Goal: Obtain resource: Download file/media

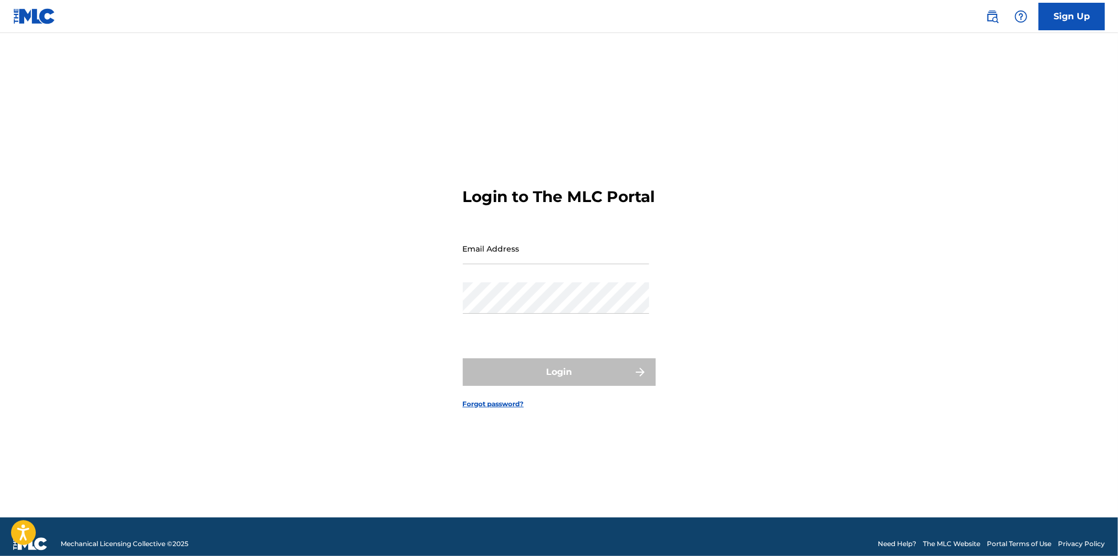
click at [562, 264] on input "Email Address" at bounding box center [556, 248] width 186 height 31
type input "[EMAIL_ADDRESS][DOMAIN_NAME]"
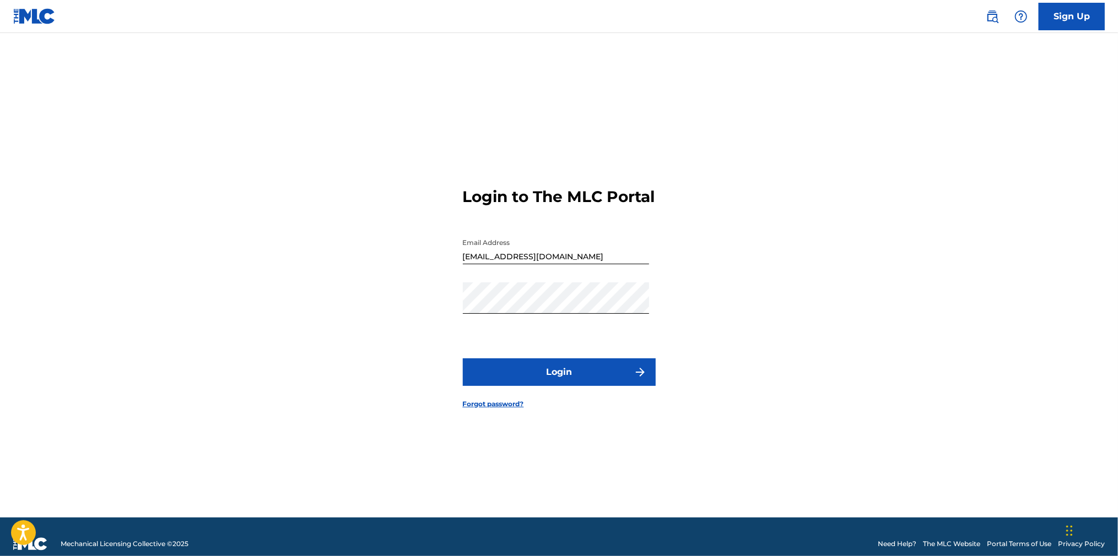
click at [529, 386] on button "Login" at bounding box center [559, 373] width 193 height 28
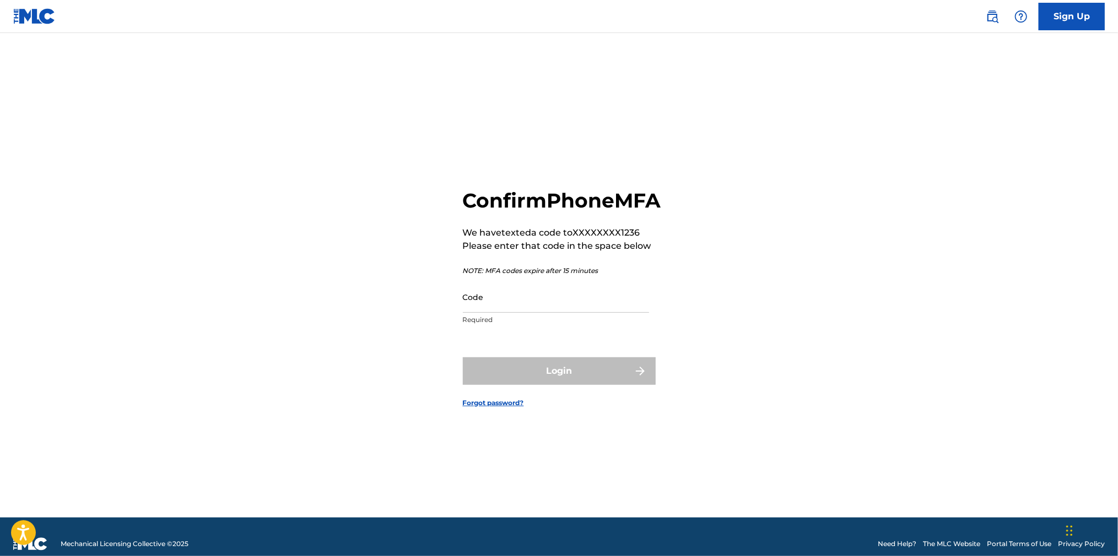
click at [525, 313] on input "Code" at bounding box center [556, 296] width 186 height 31
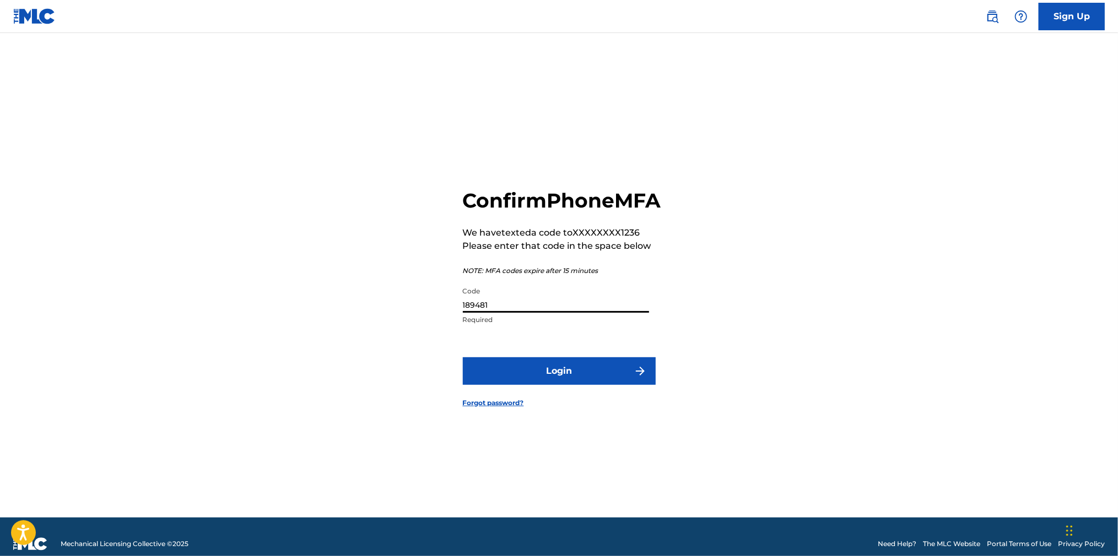
click at [476, 313] on input "189481" at bounding box center [556, 296] width 186 height 31
type input "186481"
click at [500, 385] on button "Login" at bounding box center [559, 371] width 193 height 28
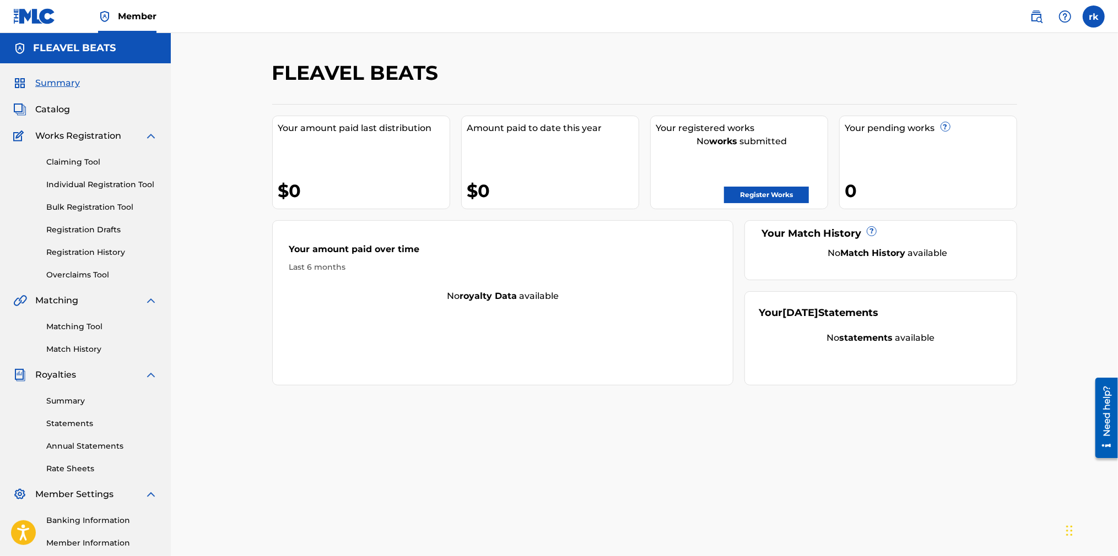
click at [77, 162] on link "Claiming Tool" at bounding box center [101, 162] width 111 height 12
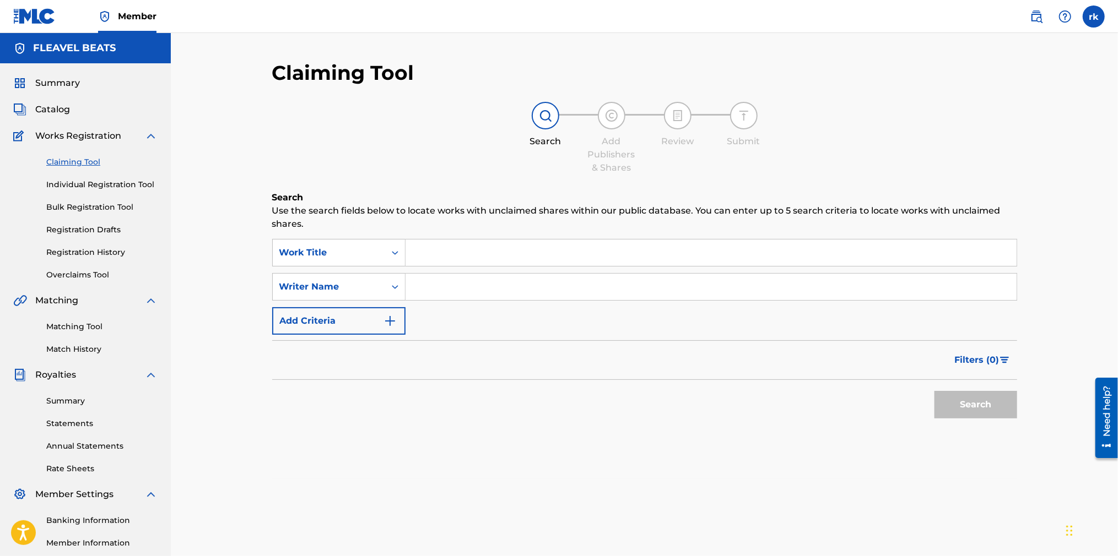
click at [455, 253] on input "Search Form" at bounding box center [710, 253] width 611 height 26
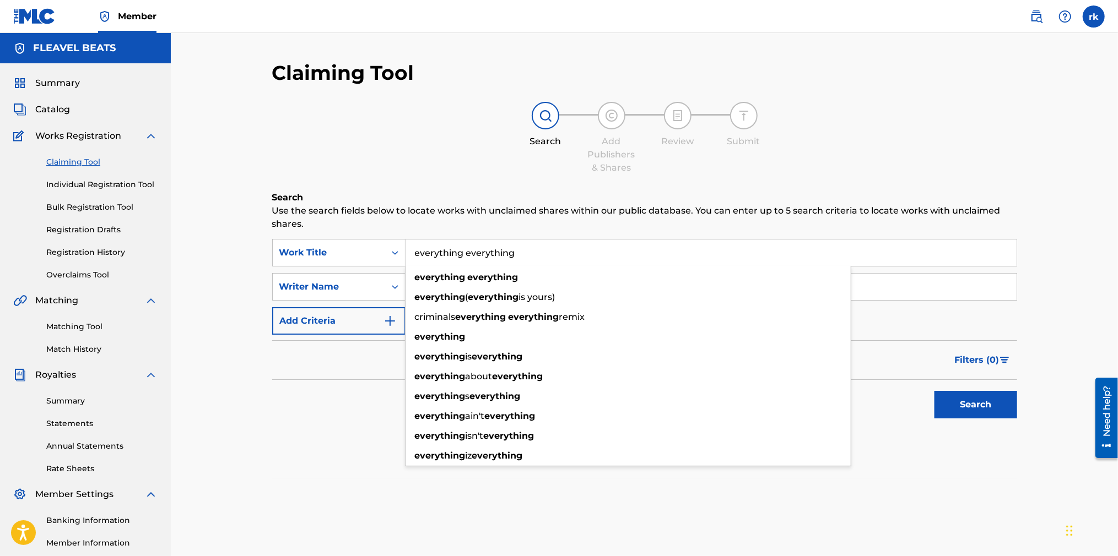
type input "everything everything"
click at [934, 391] on button "Search" at bounding box center [975, 405] width 83 height 28
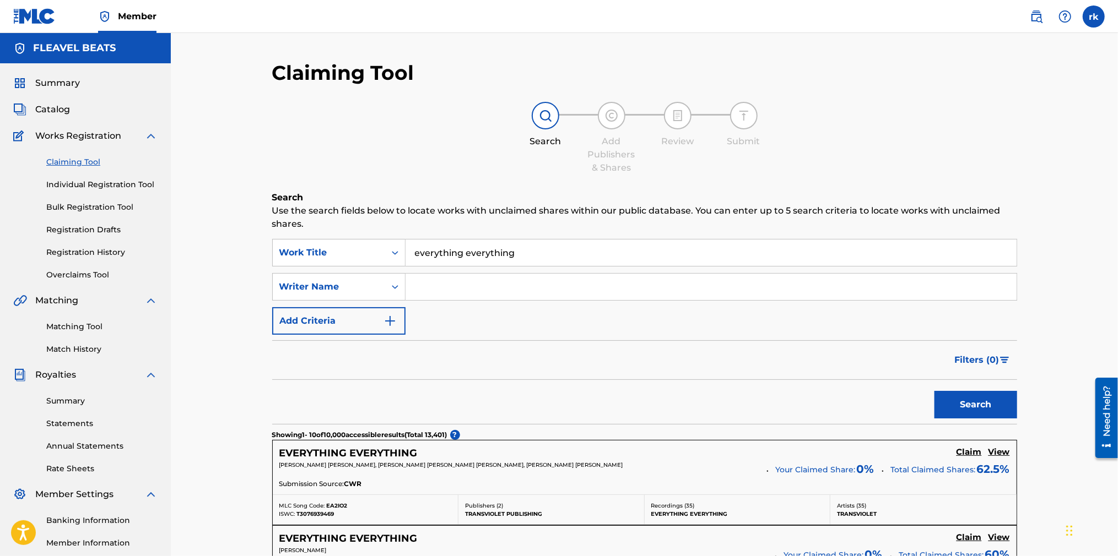
click at [443, 288] on input "Search Form" at bounding box center [710, 287] width 611 height 26
type input "T"
type input "fleavel beats"
click at [934, 391] on button "Search" at bounding box center [975, 405] width 83 height 28
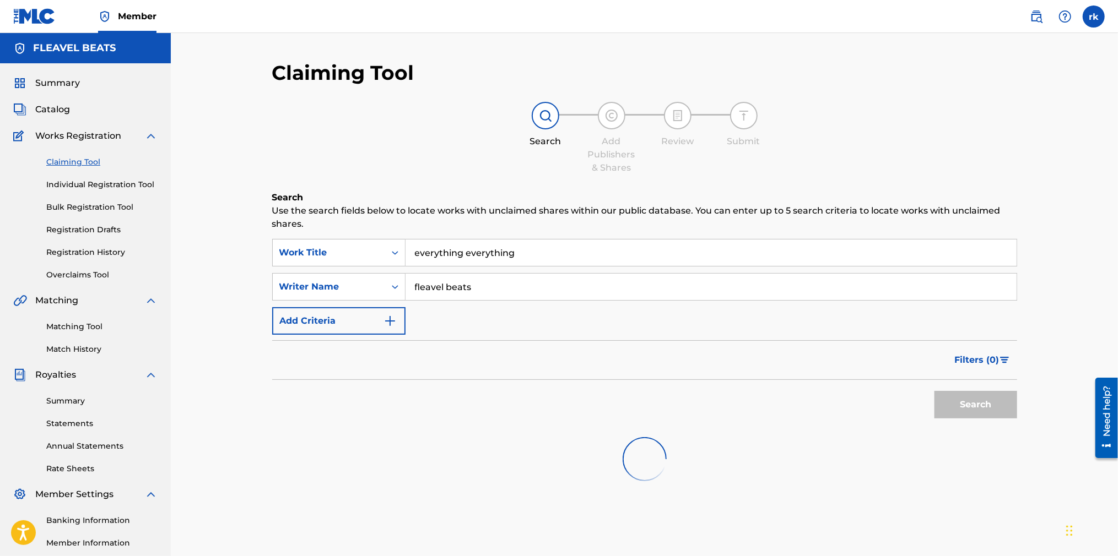
click at [367, 319] on button "Add Criteria" at bounding box center [338, 321] width 133 height 28
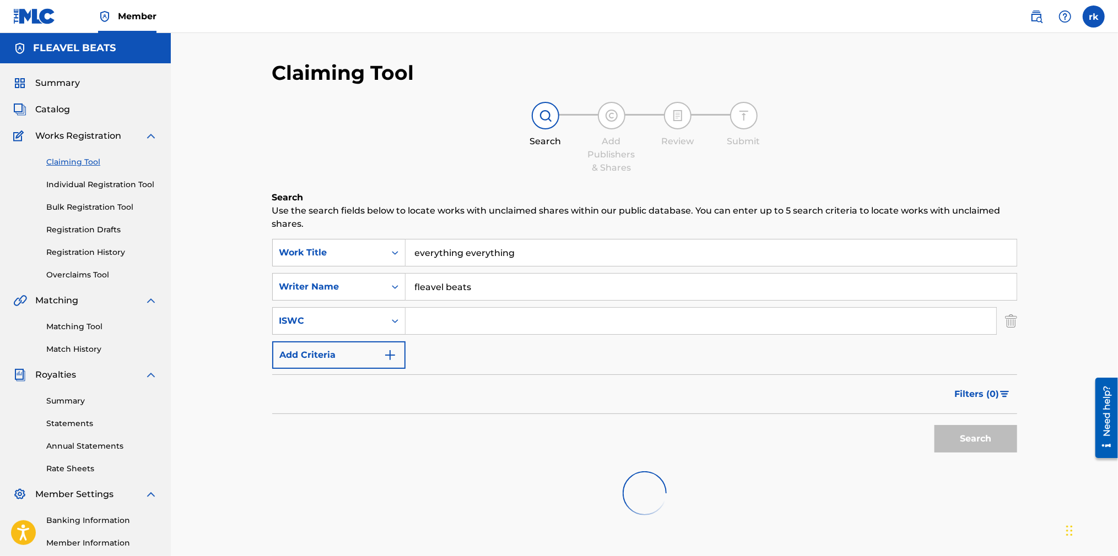
click at [387, 354] on img "Search Form" at bounding box center [389, 355] width 13 height 13
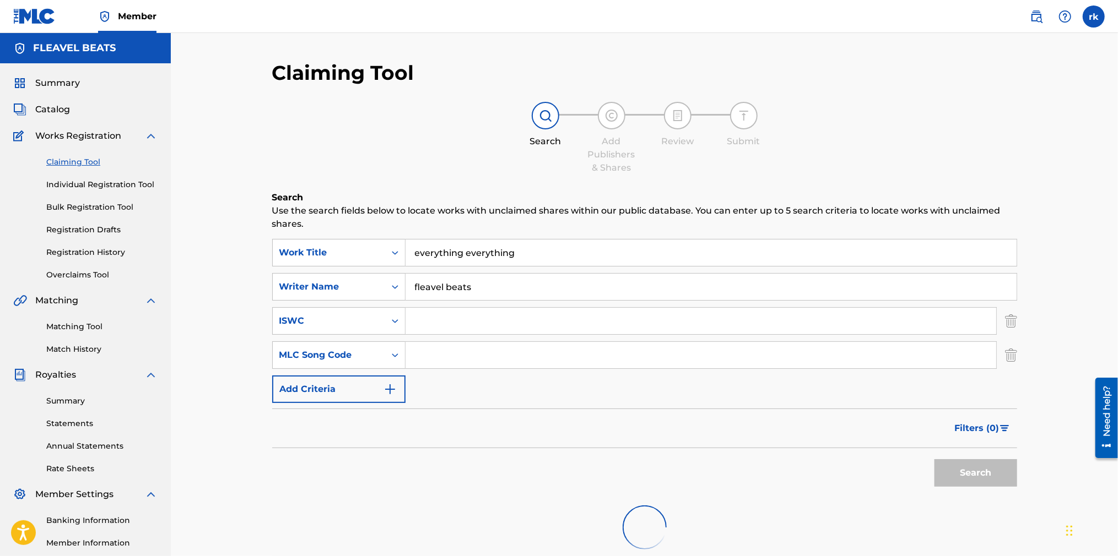
click at [392, 393] on img "Search Form" at bounding box center [389, 389] width 13 height 13
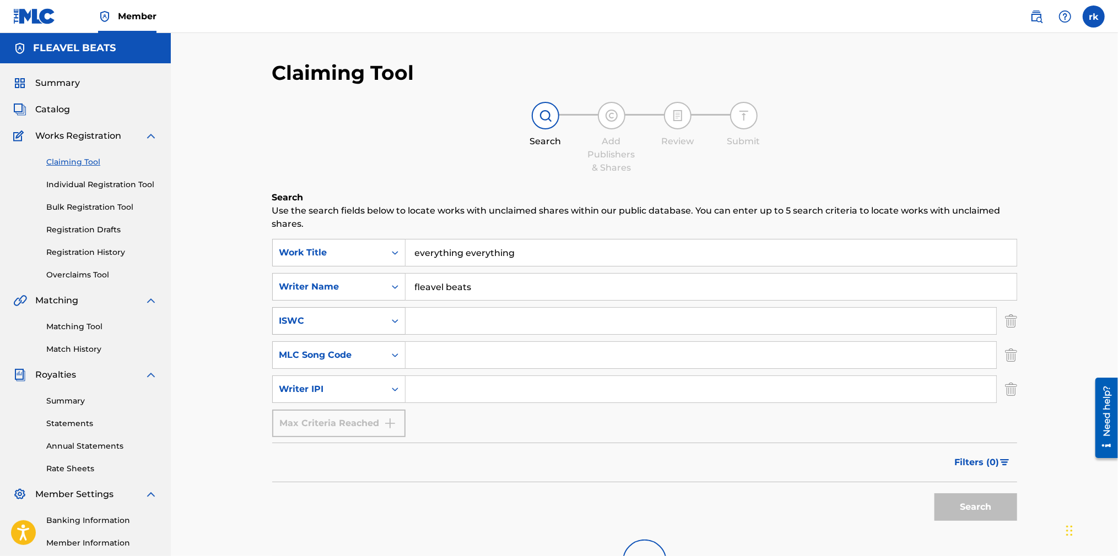
click at [389, 323] on icon "Search Form" at bounding box center [394, 321] width 11 height 11
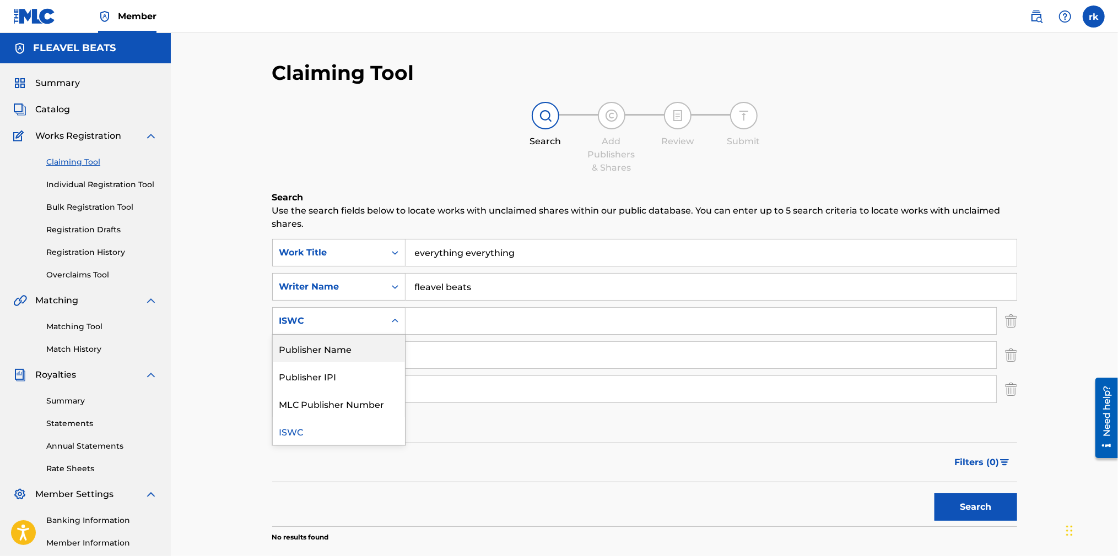
click at [371, 349] on div "Publisher Name" at bounding box center [339, 349] width 132 height 28
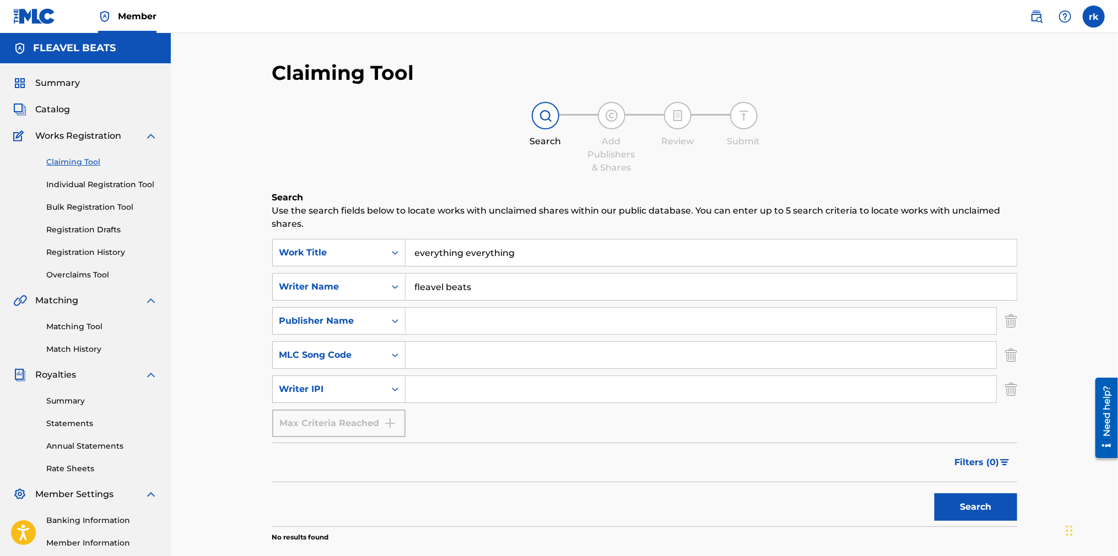
click at [429, 321] on input "Search Form" at bounding box center [700, 321] width 590 height 26
click at [395, 391] on icon "Search Form" at bounding box center [394, 389] width 11 height 11
click at [431, 388] on input "Search Form" at bounding box center [700, 389] width 590 height 26
click at [423, 388] on input "Search Form" at bounding box center [700, 389] width 590 height 26
click at [425, 321] on input "Search Form" at bounding box center [700, 321] width 590 height 26
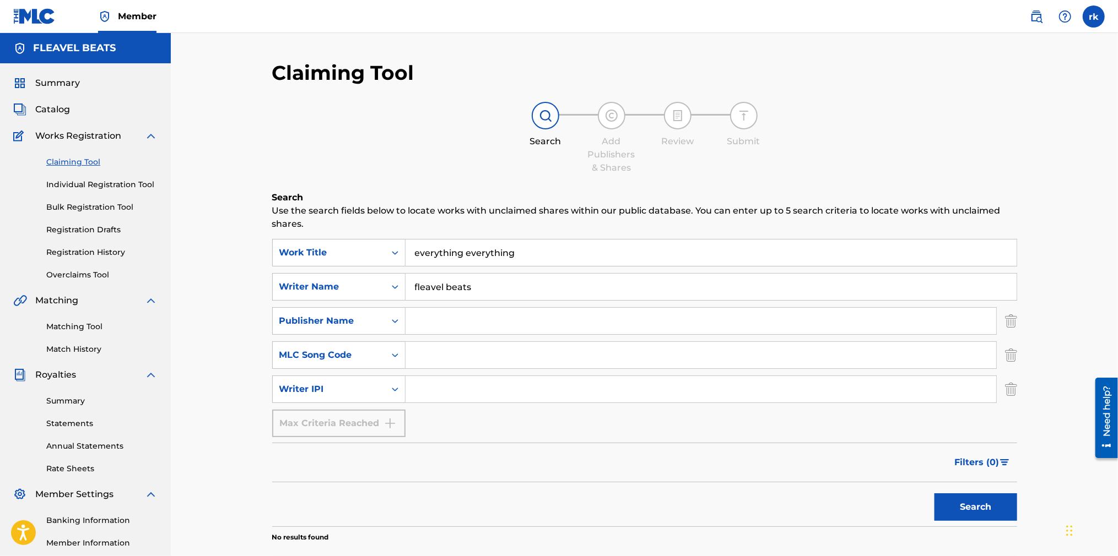
type input "1252115103"
drag, startPoint x: 467, startPoint y: 321, endPoint x: 399, endPoint y: 323, distance: 67.8
click at [399, 323] on div "SearchWithCriteria261c4f2e-7a29-4cc9-b189-797b9f704a4d Publisher Name 1252115103" at bounding box center [644, 321] width 745 height 28
click at [427, 391] on input "Search Form" at bounding box center [700, 389] width 590 height 26
paste input "1252115103"
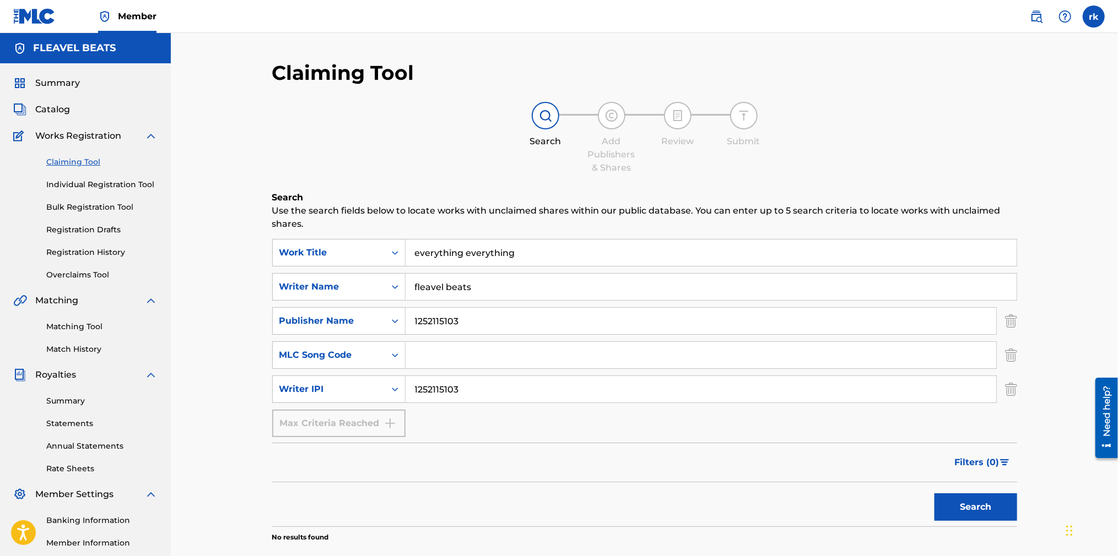
type input "1252115103"
drag, startPoint x: 469, startPoint y: 320, endPoint x: 366, endPoint y: 321, distance: 103.0
click at [366, 321] on div "SearchWithCriteria261c4f2e-7a29-4cc9-b189-797b9f704a4d Publisher Name 1252115103" at bounding box center [644, 321] width 745 height 28
click at [1010, 353] on img "Search Form" at bounding box center [1011, 355] width 12 height 28
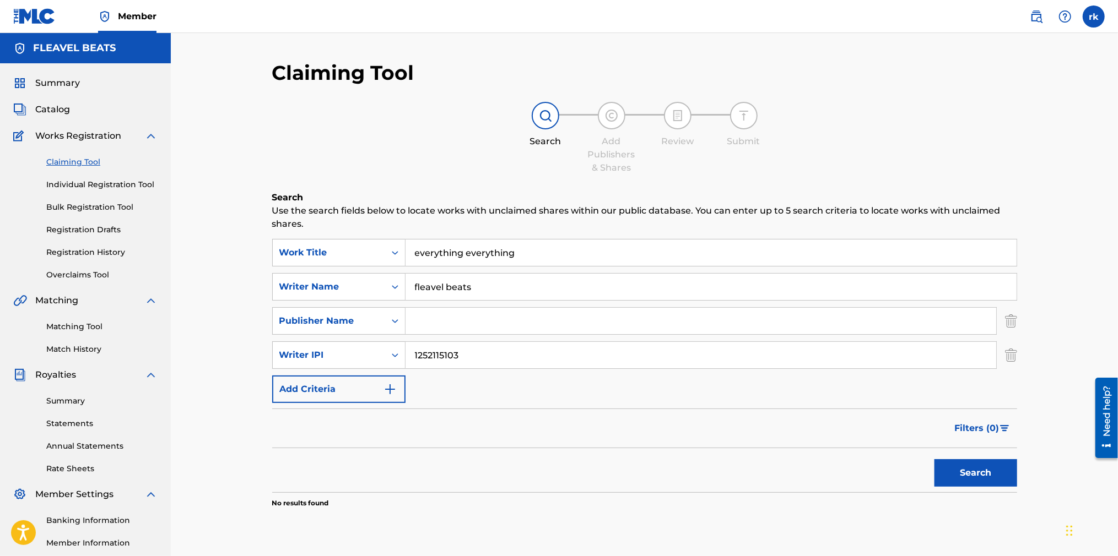
click at [1013, 321] on img "Search Form" at bounding box center [1011, 321] width 12 height 28
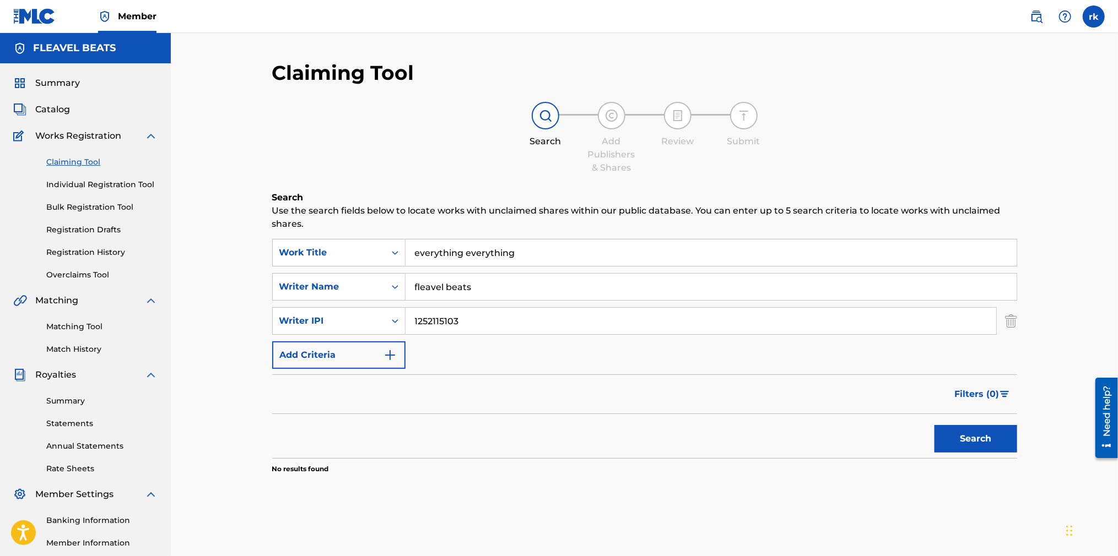
click at [955, 432] on button "Search" at bounding box center [975, 439] width 83 height 28
click at [392, 327] on div "Search Form" at bounding box center [395, 321] width 20 height 20
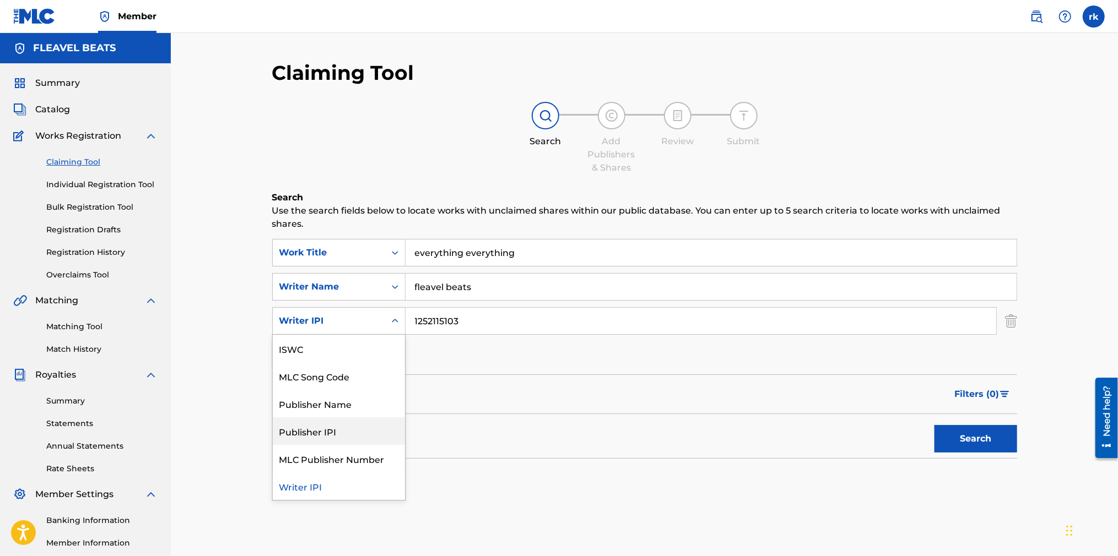
click at [350, 434] on div "Publisher IPI" at bounding box center [339, 432] width 132 height 28
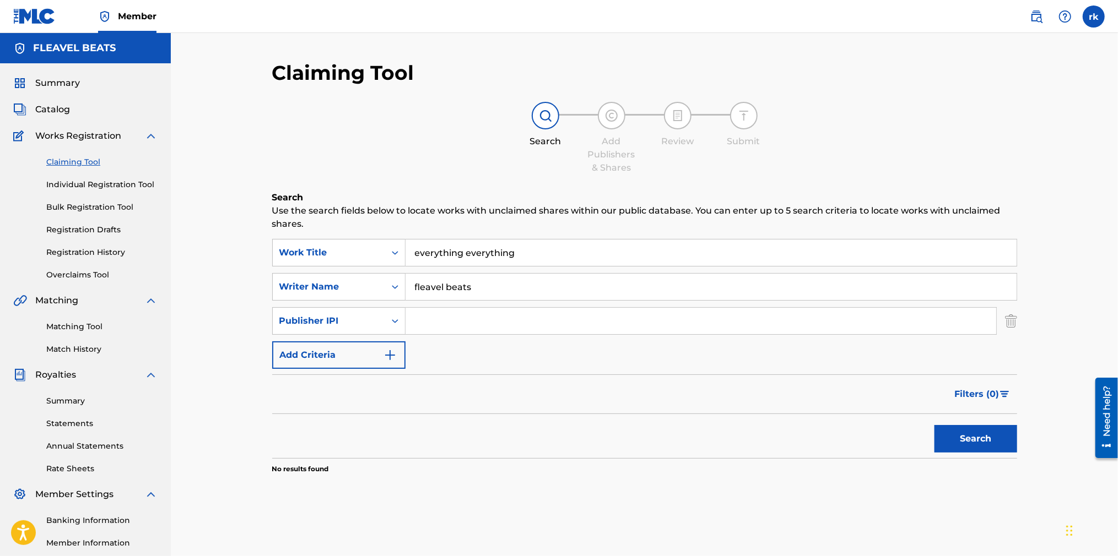
click at [438, 327] on input "Search Form" at bounding box center [700, 321] width 590 height 26
type input "1252115103"
click at [957, 433] on button "Search" at bounding box center [975, 439] width 83 height 28
drag, startPoint x: 384, startPoint y: 317, endPoint x: 372, endPoint y: 318, distance: 12.2
click at [372, 318] on div "SearchWithCriteria1584b8a6-98ee-4055-a89d-5440755ff428 Publisher IPI 1252115103" at bounding box center [644, 321] width 745 height 28
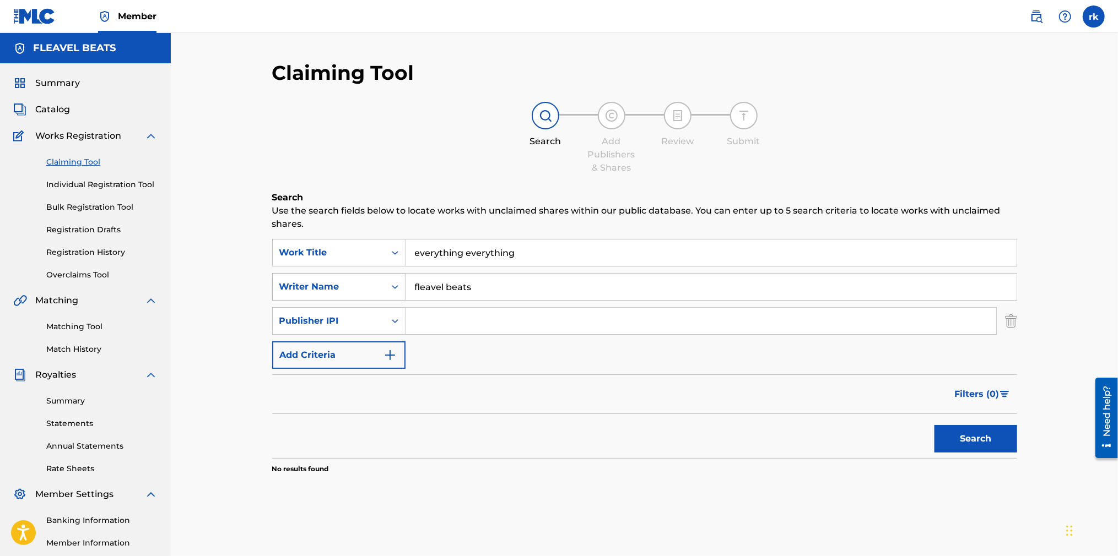
drag, startPoint x: 414, startPoint y: 285, endPoint x: 370, endPoint y: 285, distance: 43.5
click at [370, 285] on div "SearchWithCriteria087b20ce-c376-43ea-8669-795112df9690 Writer Name fleavel beats" at bounding box center [644, 287] width 745 height 28
click at [955, 437] on button "Search" at bounding box center [975, 439] width 83 height 28
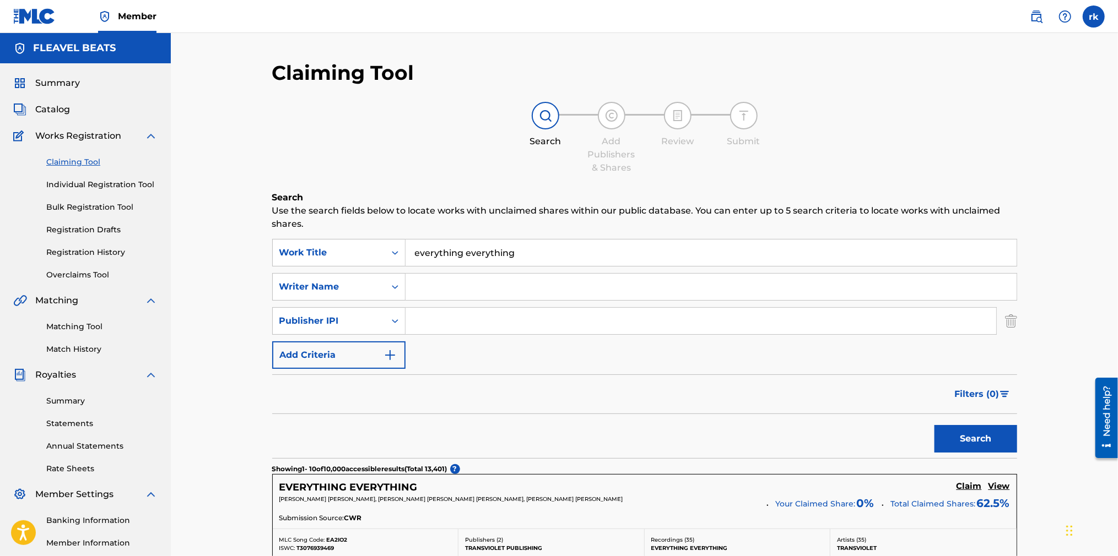
click at [109, 206] on link "Bulk Registration Tool" at bounding box center [101, 208] width 111 height 12
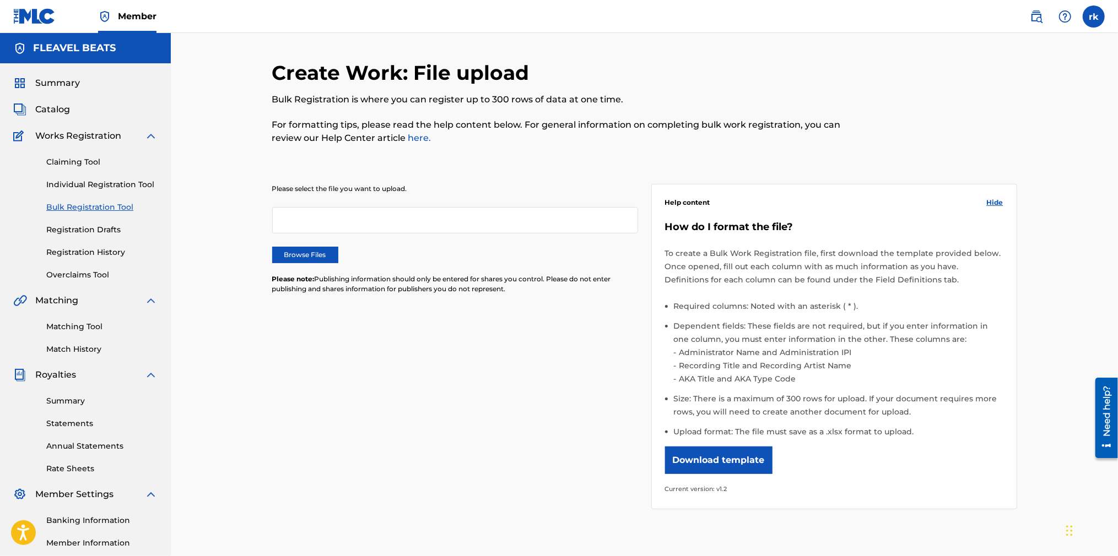
click at [739, 460] on button "Download template" at bounding box center [718, 461] width 107 height 28
click at [776, 82] on div "Create Work: File upload Bulk Registration is where you can register up to 300 …" at bounding box center [558, 109] width 573 height 97
